Goal: Transaction & Acquisition: Purchase product/service

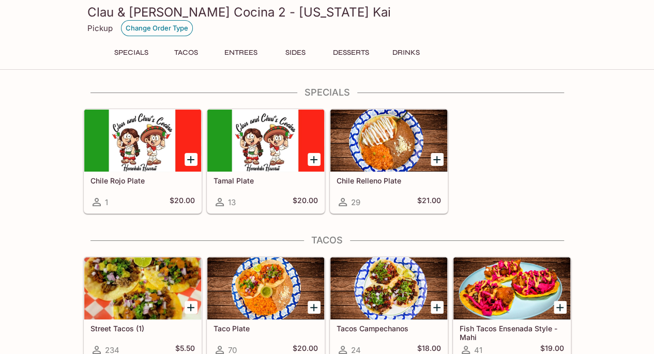
click at [159, 28] on button "Change Order Type" at bounding box center [157, 28] width 72 height 16
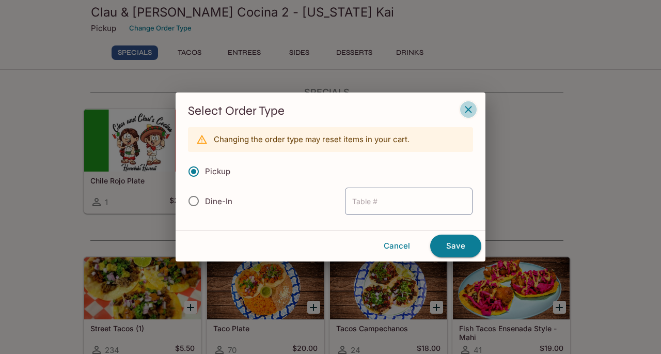
click at [467, 110] on icon "button" at bounding box center [468, 109] width 12 height 12
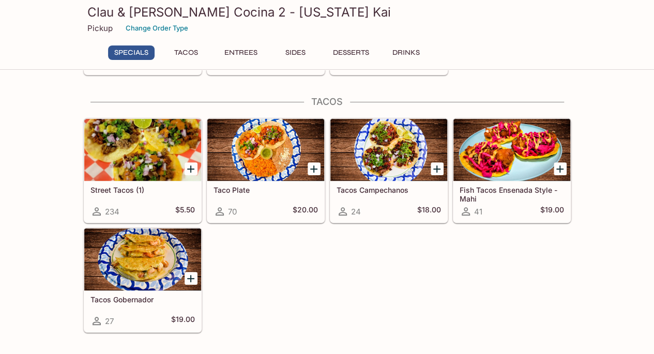
scroll to position [155, 0]
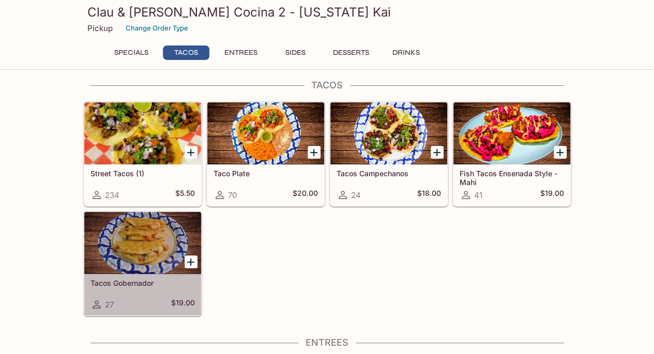
click at [139, 281] on h5 "Tacos Gobernador" at bounding box center [142, 283] width 104 height 9
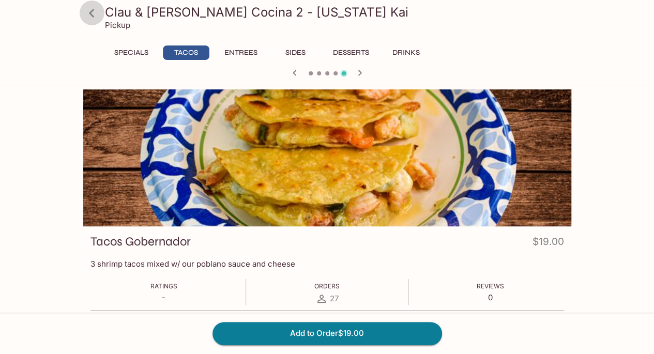
click at [94, 12] on icon at bounding box center [92, 13] width 18 height 18
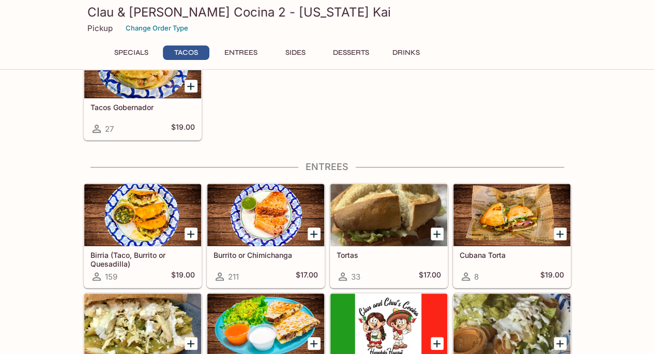
scroll to position [310, 0]
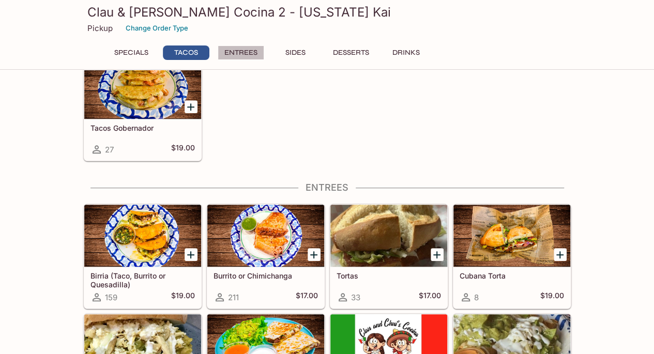
click at [241, 52] on button "Entrees" at bounding box center [241, 52] width 47 height 14
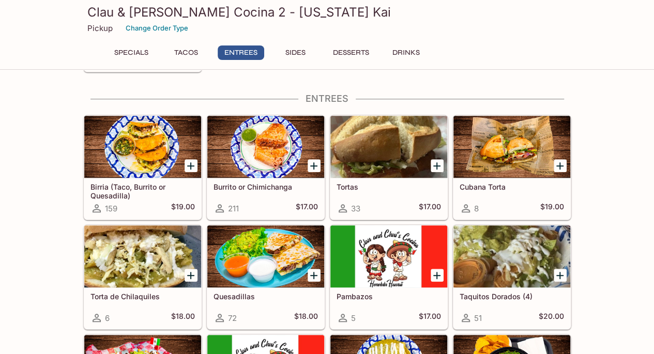
scroll to position [402, 0]
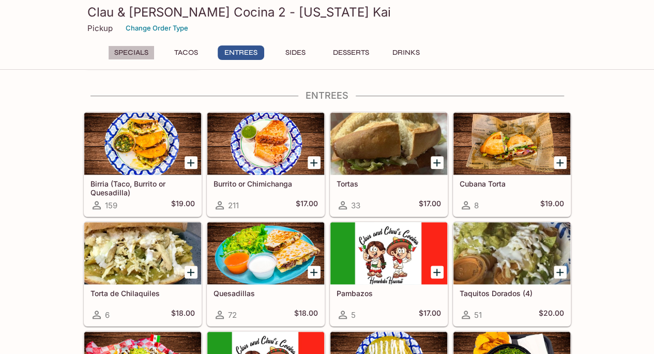
click at [120, 54] on button "Specials" at bounding box center [131, 52] width 47 height 14
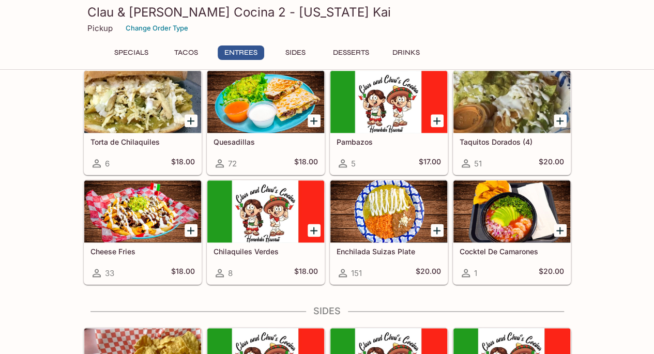
scroll to position [568, 0]
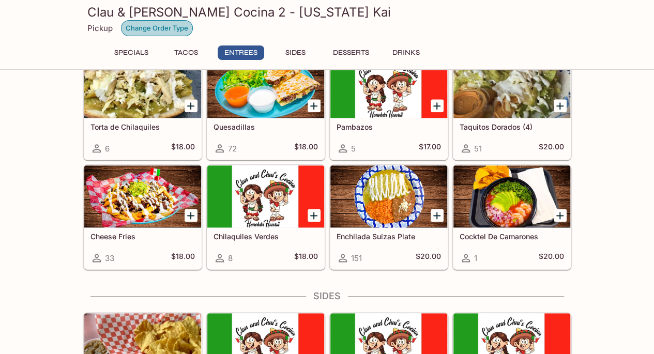
click at [164, 28] on button "Change Order Type" at bounding box center [157, 28] width 72 height 16
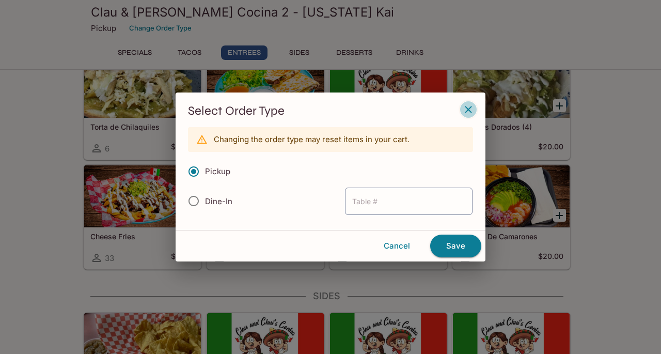
click at [475, 107] on button "button" at bounding box center [469, 110] width 18 height 18
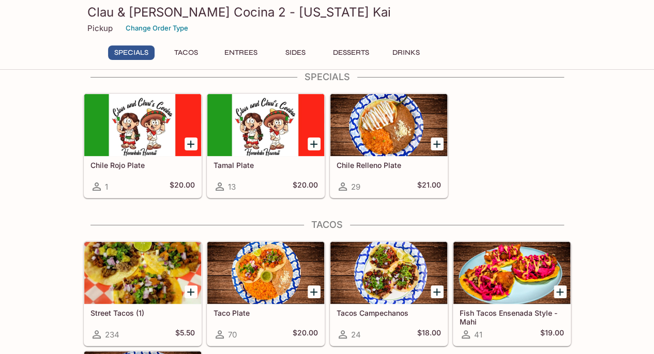
scroll to position [0, 0]
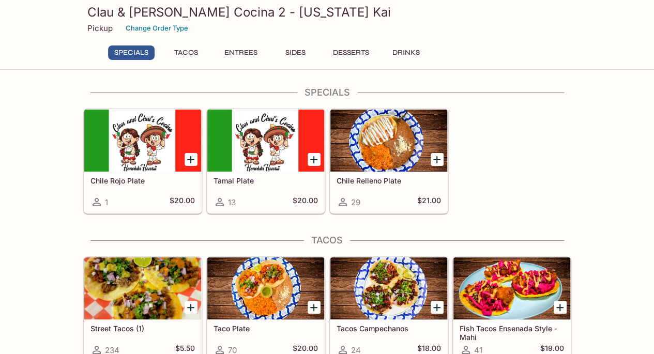
click at [239, 48] on button "Entrees" at bounding box center [241, 52] width 47 height 14
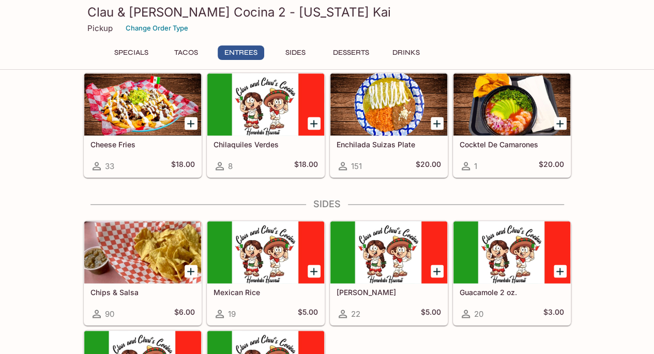
scroll to position [609, 0]
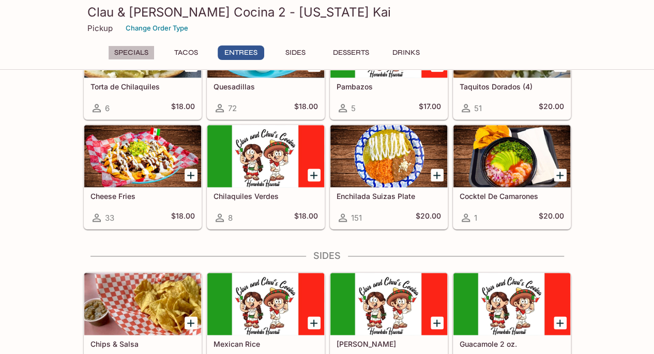
click at [128, 51] on button "Specials" at bounding box center [131, 52] width 47 height 14
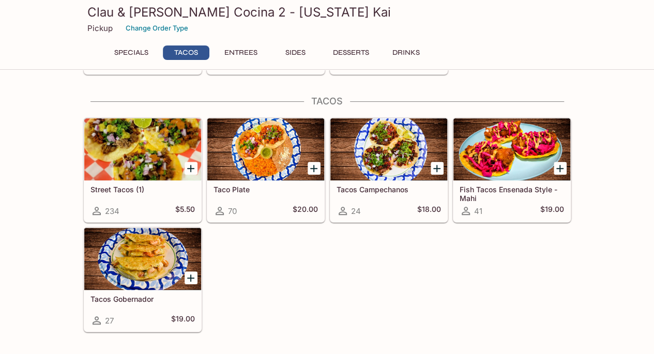
scroll to position [155, 0]
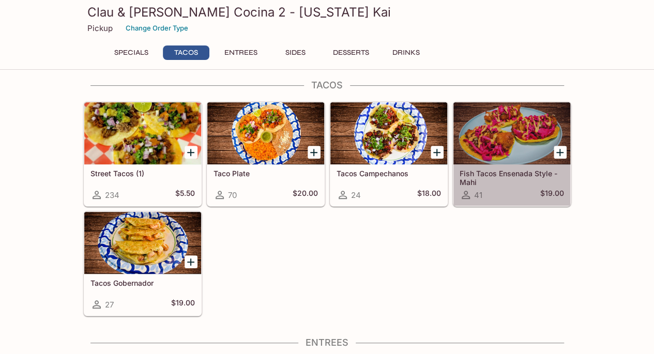
click at [536, 165] on div "Fish Tacos Ensenada Style - Mahi 41 $19.00" at bounding box center [511, 184] width 117 height 41
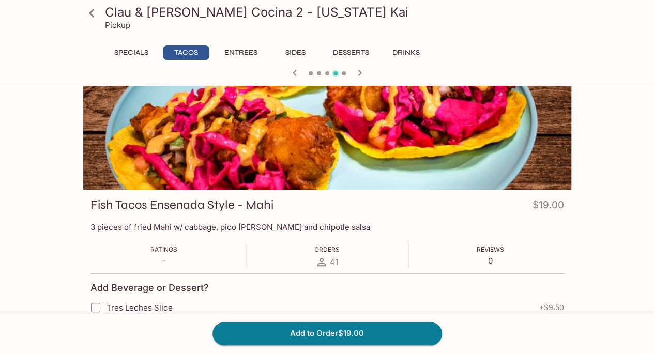
scroll to position [52, 0]
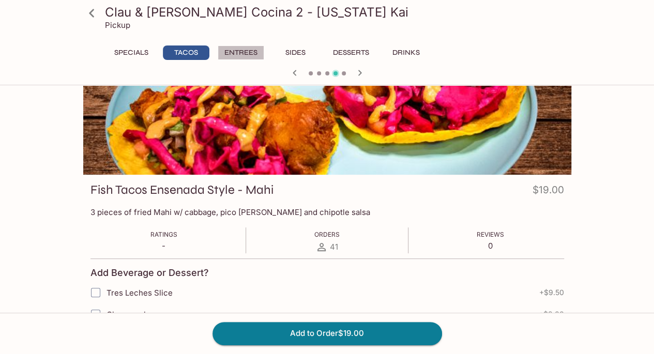
click at [227, 51] on button "Entrees" at bounding box center [241, 52] width 47 height 14
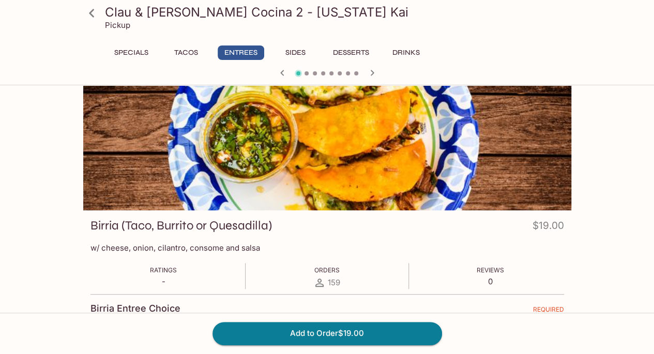
scroll to position [0, 0]
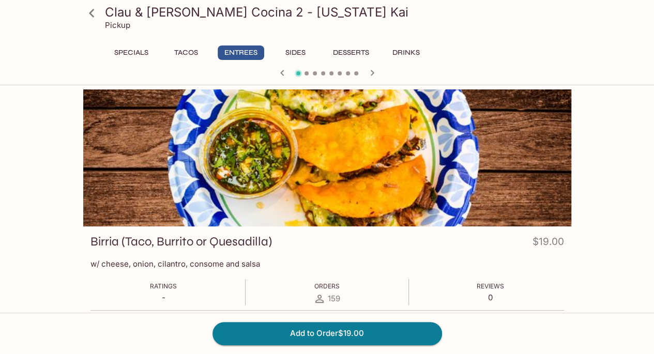
click at [130, 54] on button "Specials" at bounding box center [131, 52] width 47 height 14
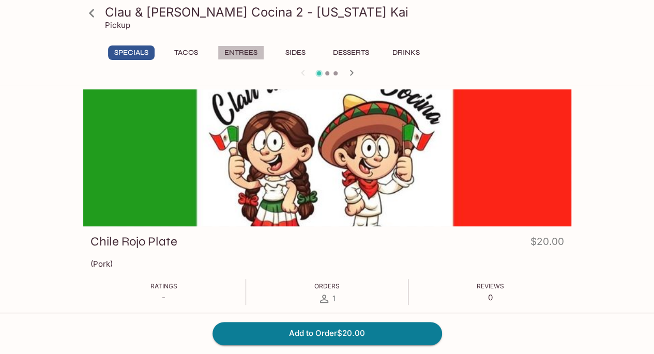
click at [254, 53] on button "Entrees" at bounding box center [241, 52] width 47 height 14
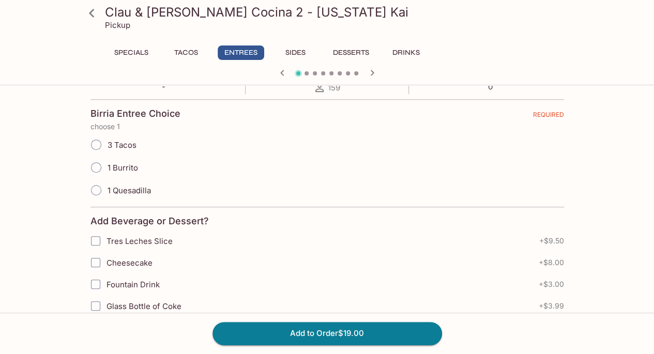
scroll to position [207, 0]
